Goal: Find contact information

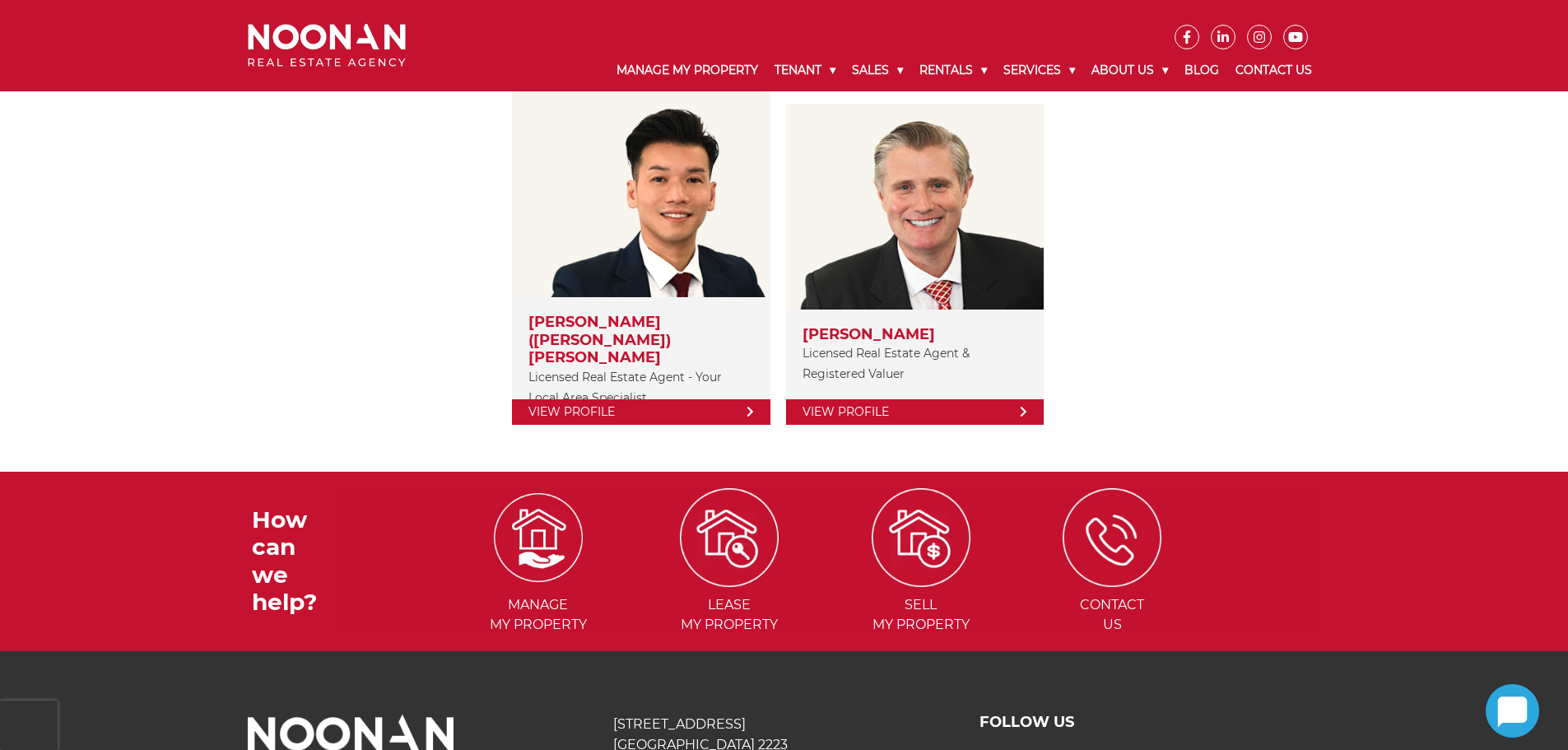
scroll to position [329, 0]
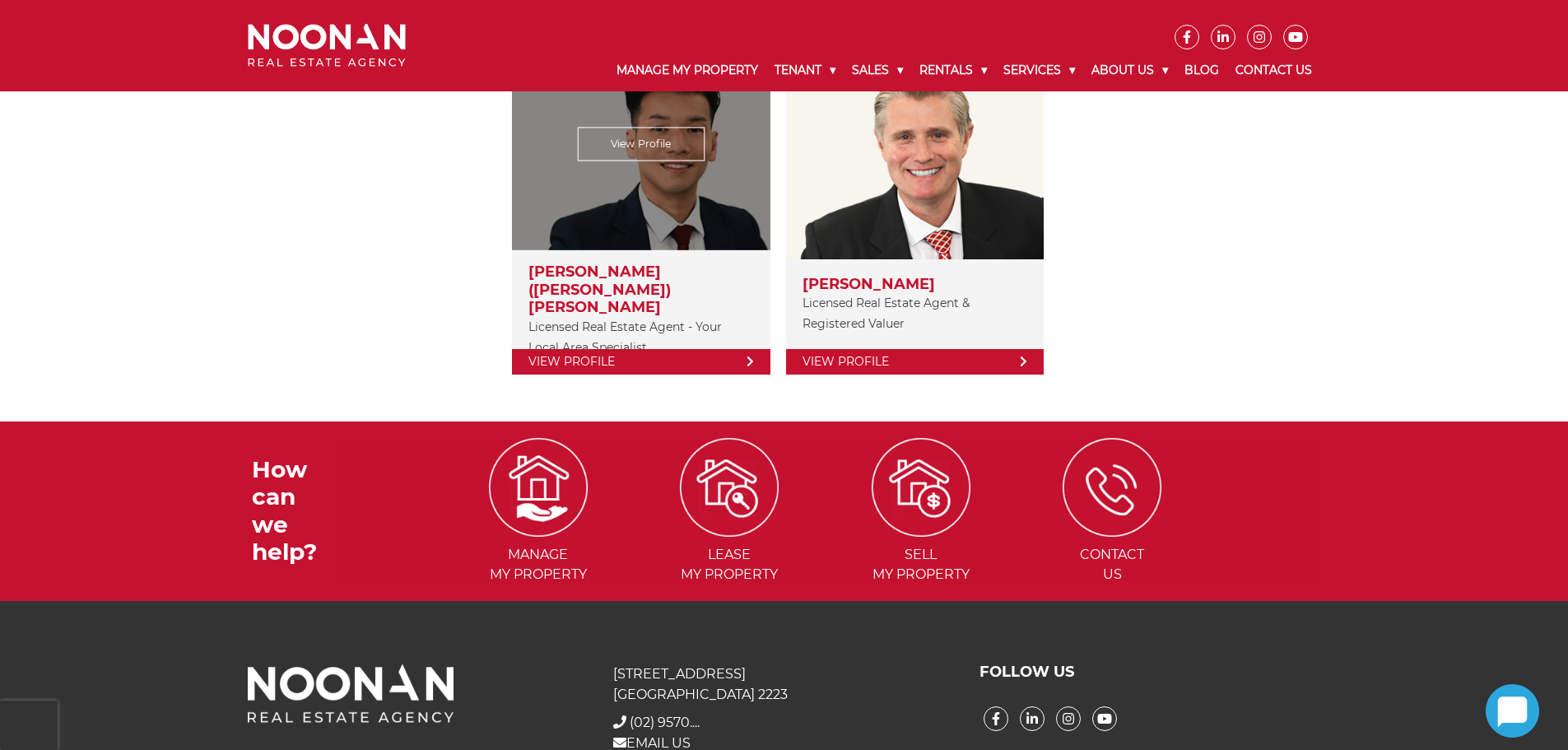
click at [570, 349] on link "View Profile" at bounding box center [640, 361] width 258 height 26
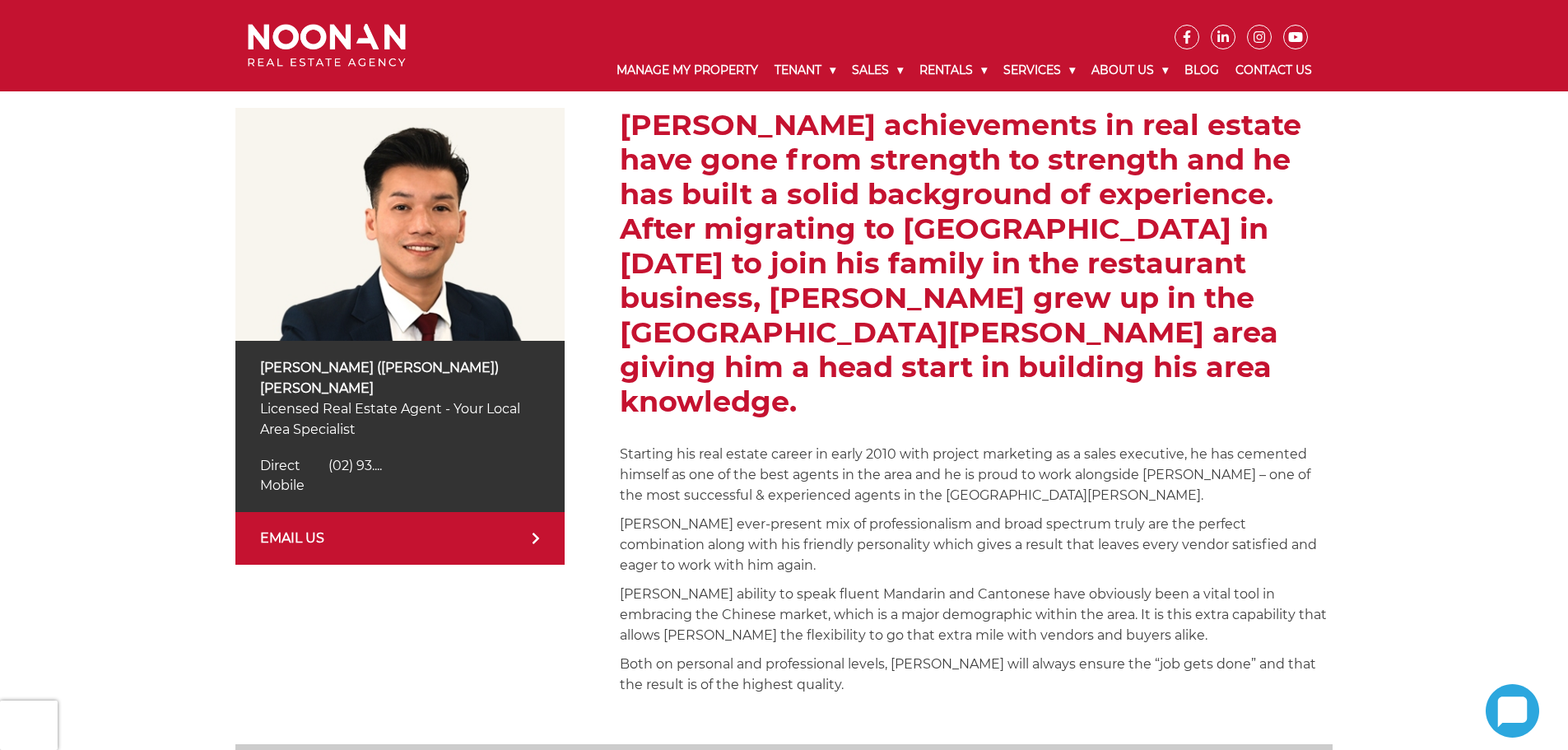
scroll to position [329, 0]
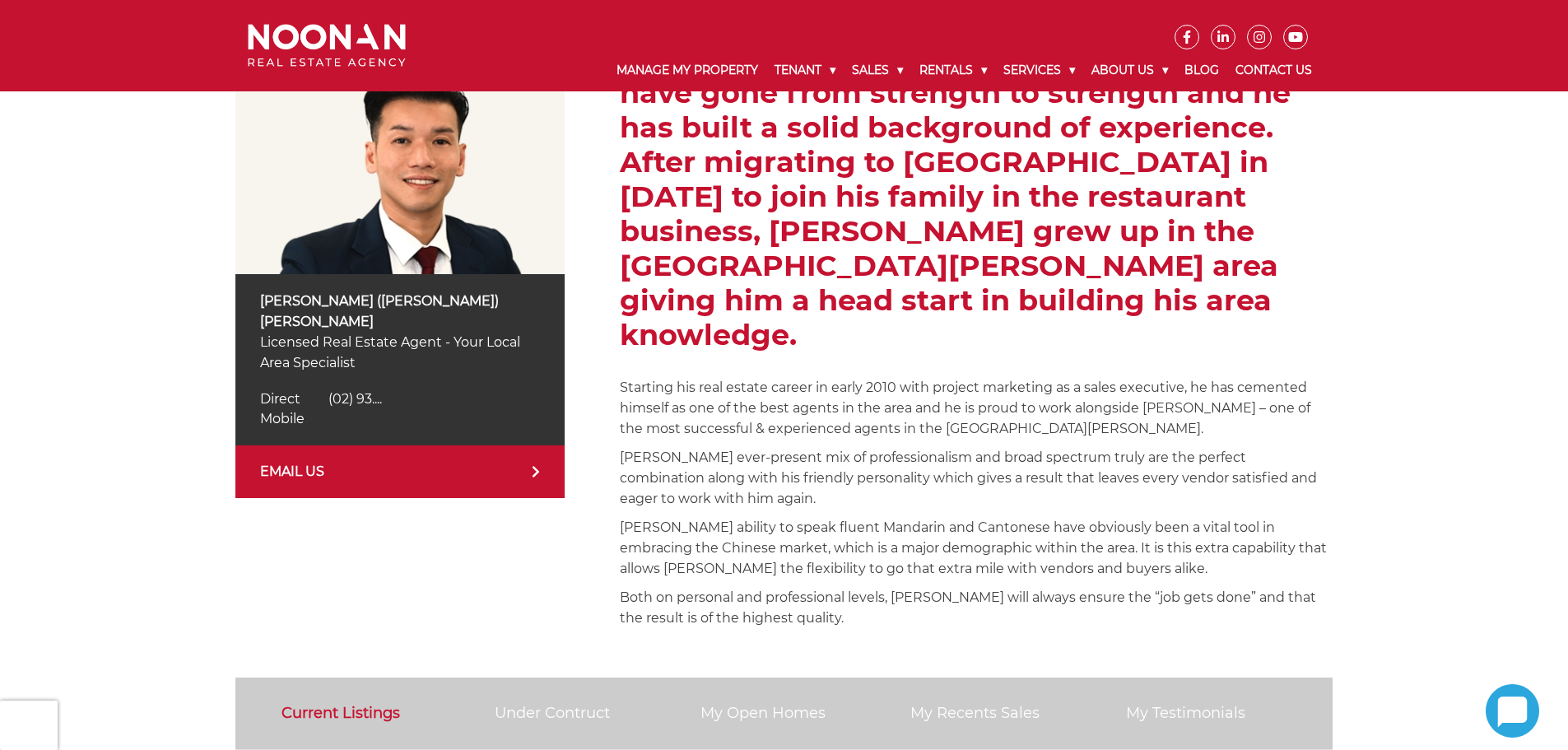
click at [424, 446] on link "EMAIL US" at bounding box center [400, 472] width 329 height 53
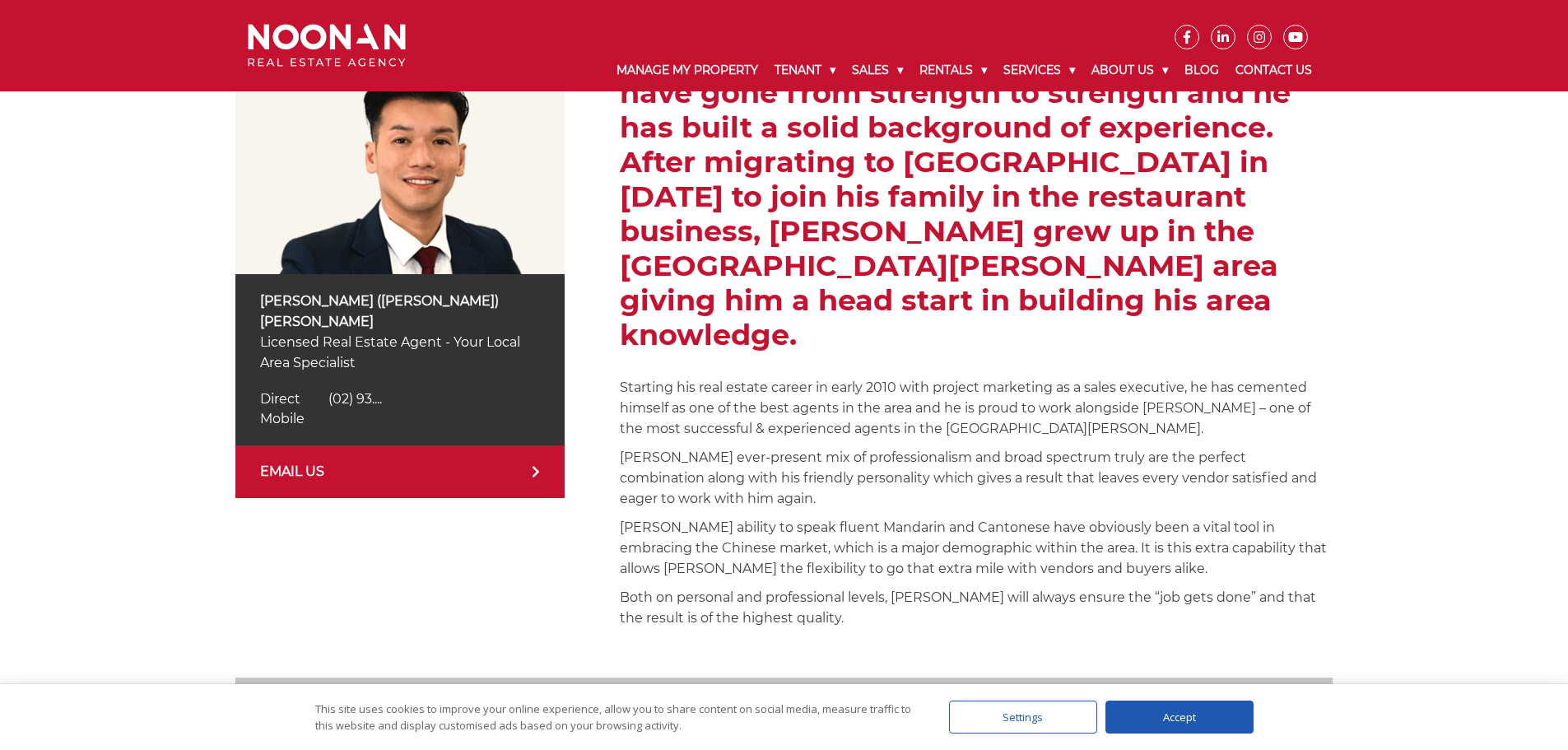
click at [538, 465] on icon at bounding box center [536, 472] width 8 height 13
click at [179, 267] on div "Simon (Xin Rong) Cai Licensed Real Estate Agent - Your Local Area Specialist Di…" at bounding box center [784, 338] width 1568 height 678
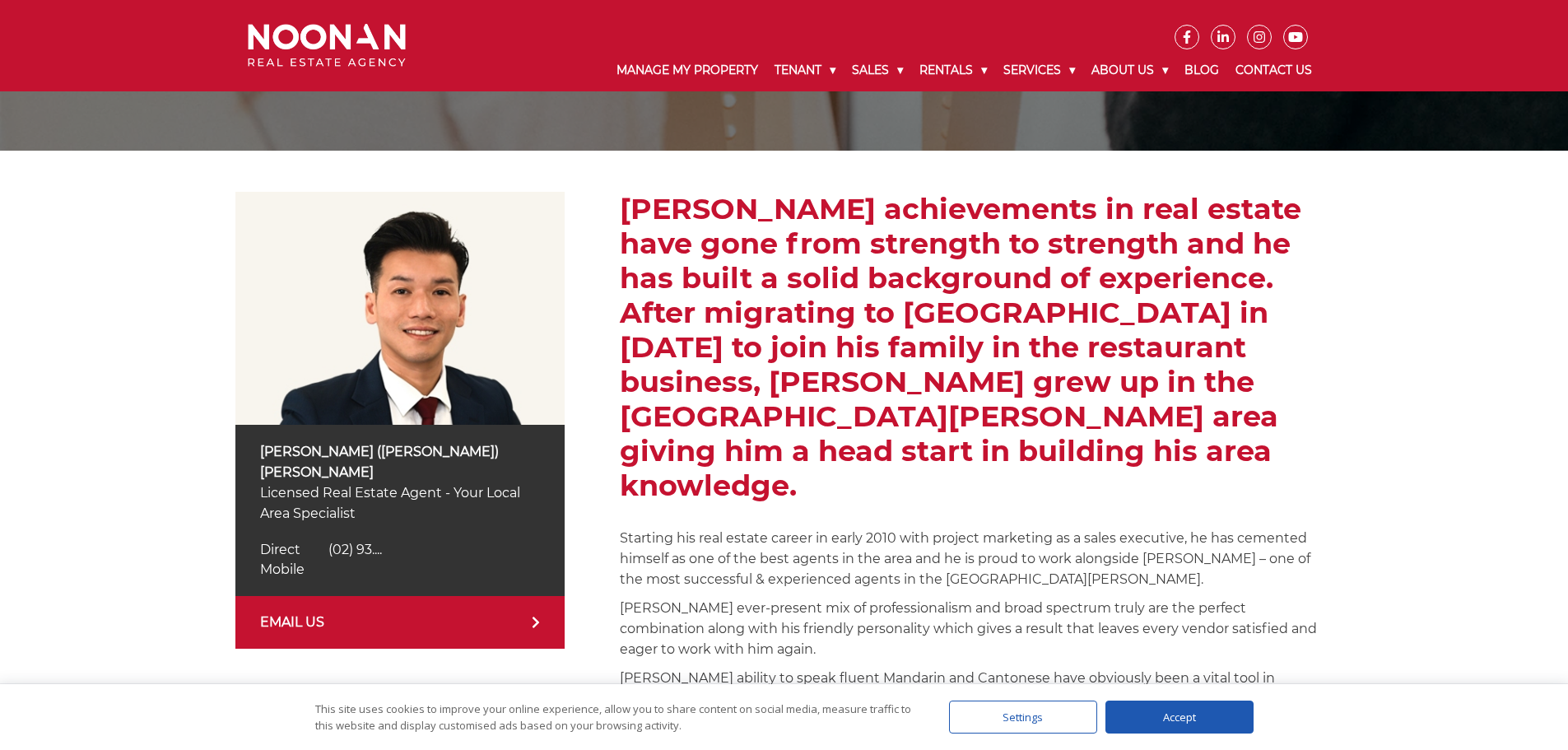
scroll to position [165, 0]
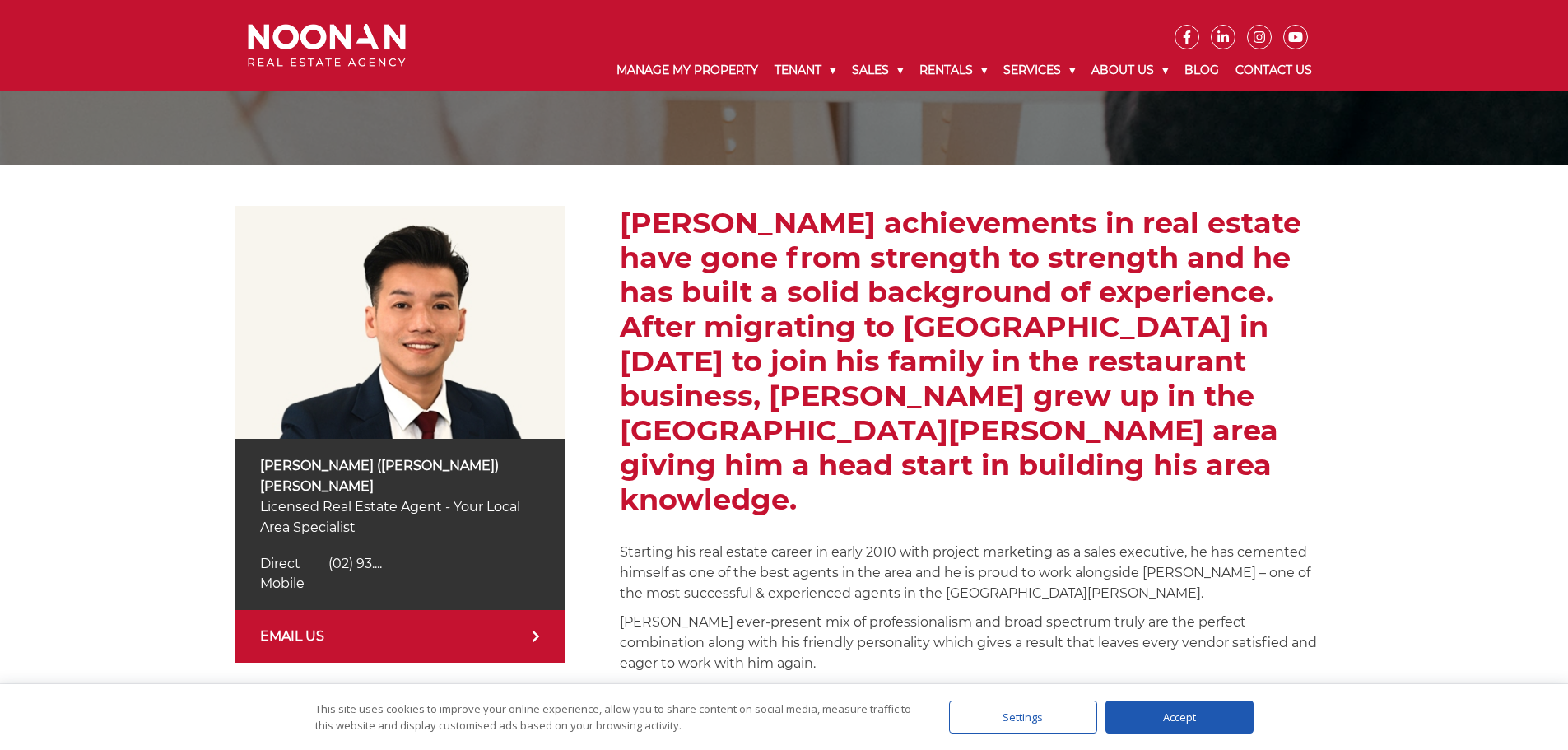
click at [1396, 395] on div "Simon (Xin Rong) Cai Licensed Real Estate Agent - Your Local Area Specialist Di…" at bounding box center [784, 503] width 1568 height 678
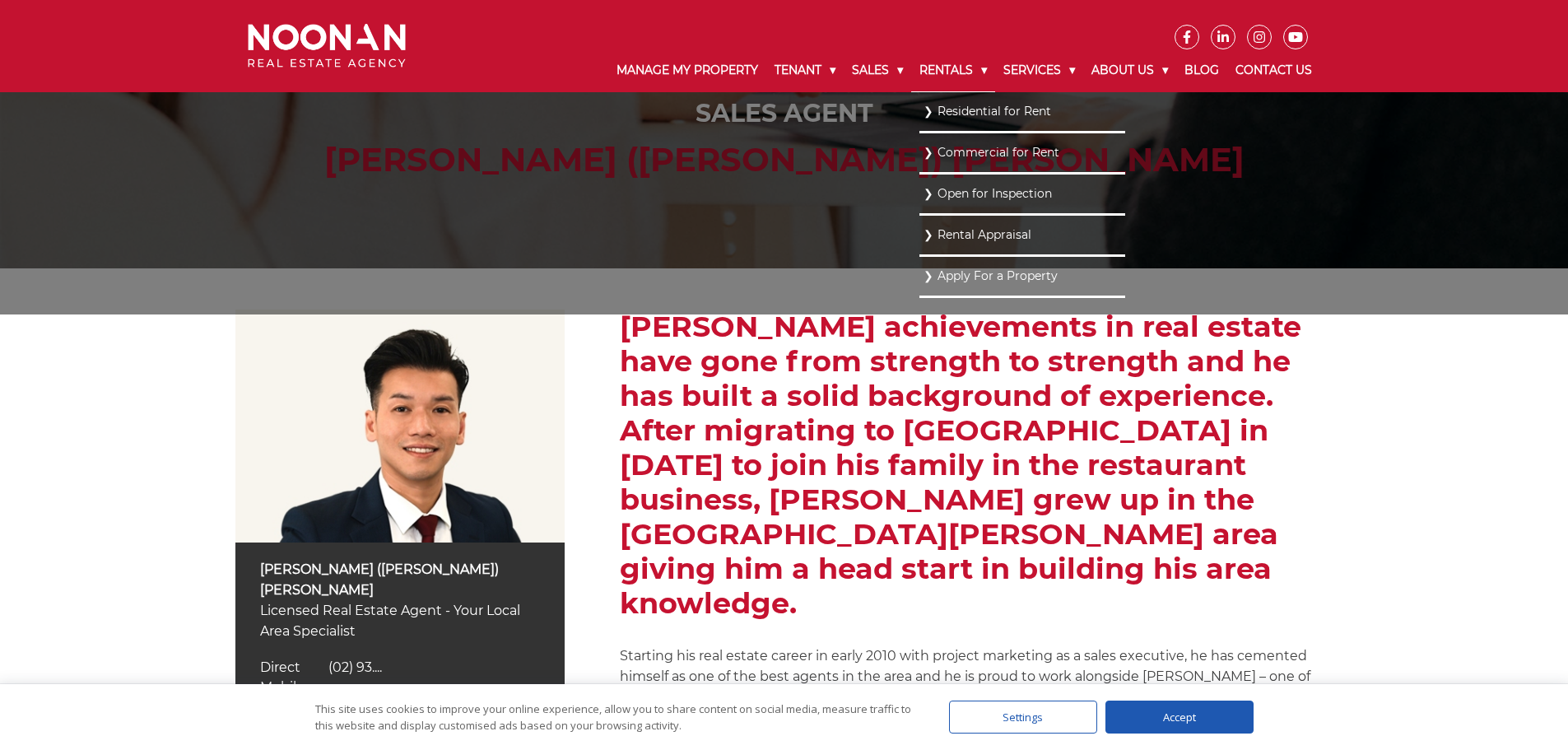
scroll to position [0, 0]
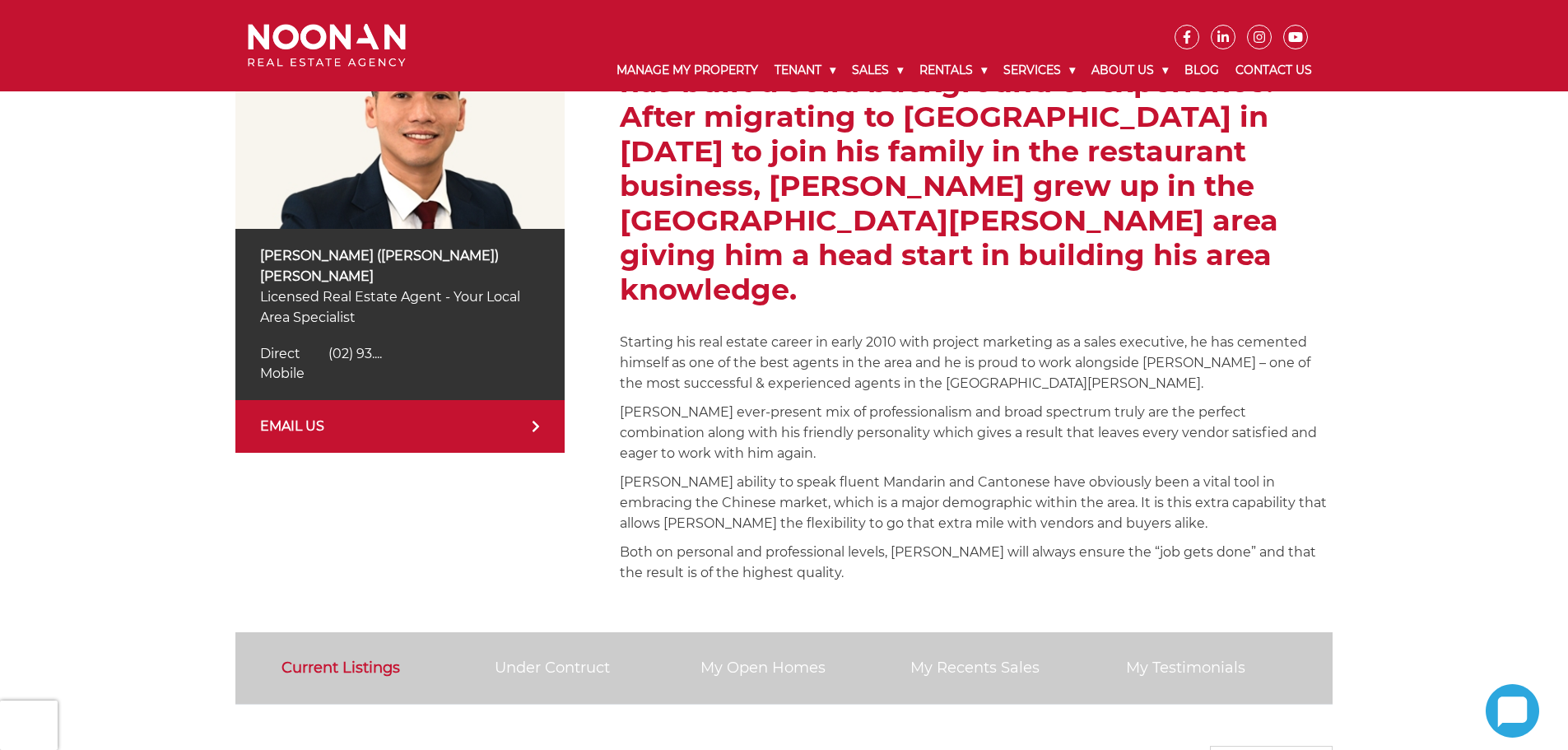
scroll to position [412, 0]
